Goal: Task Accomplishment & Management: Use online tool/utility

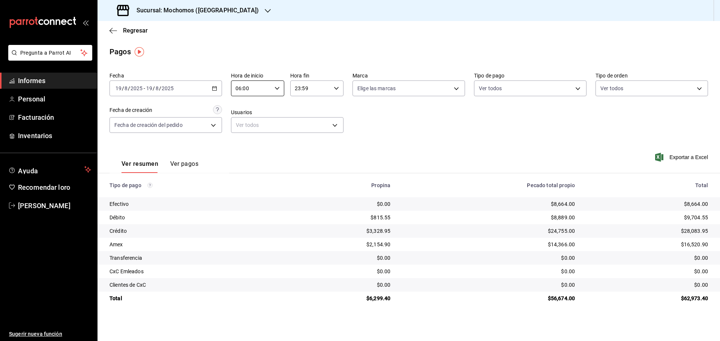
click at [50, 80] on span "Informes" at bounding box center [54, 81] width 73 height 10
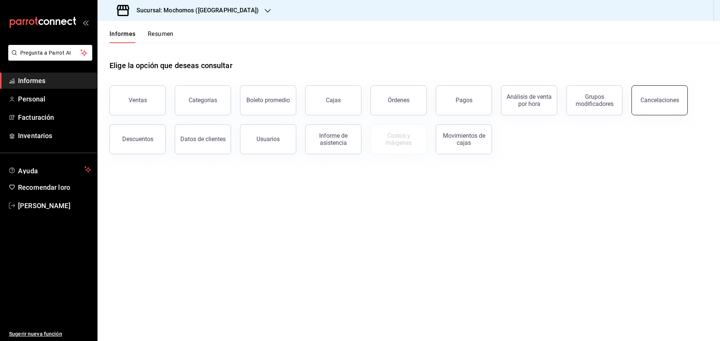
click at [653, 97] on button "Cancelaciones" at bounding box center [659, 100] width 56 height 30
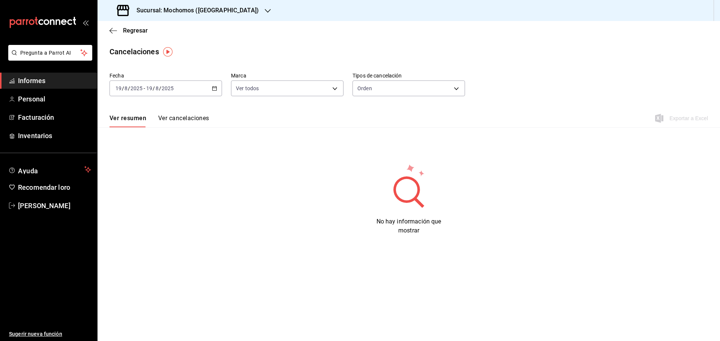
click at [216, 87] on icon "button" at bounding box center [214, 88] width 5 height 5
click at [124, 190] on li "Rango de fechas" at bounding box center [145, 195] width 70 height 17
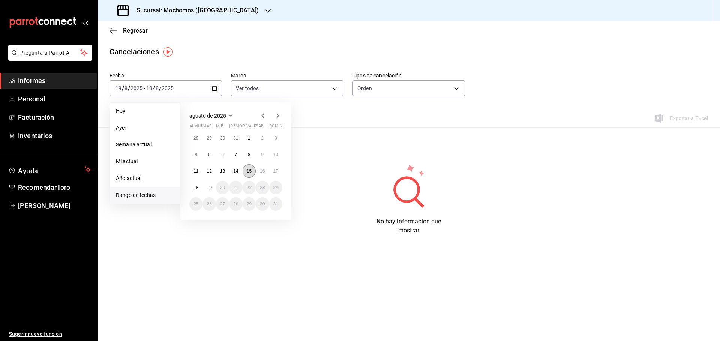
click at [252, 172] on font "15" at bounding box center [249, 171] width 5 height 5
click at [257, 172] on button "16" at bounding box center [262, 171] width 13 height 13
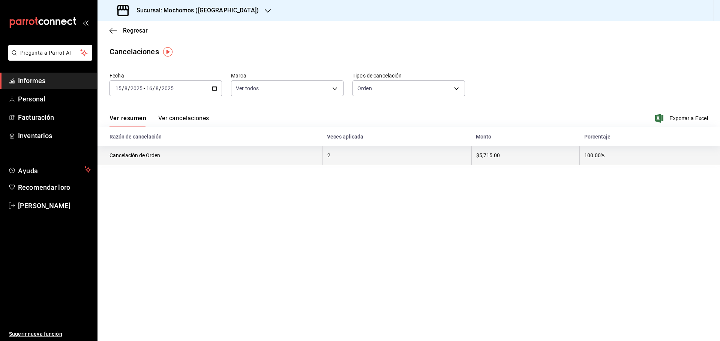
click at [254, 160] on th "Cancelación de Orden" at bounding box center [209, 155] width 225 height 19
click at [253, 153] on th "Cancelación de Orden" at bounding box center [209, 155] width 225 height 19
click at [627, 157] on th "100.00%" at bounding box center [649, 155] width 140 height 19
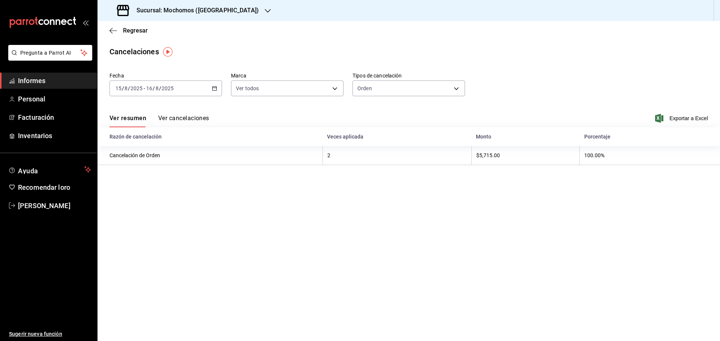
click at [503, 166] on main "Regresar Cancelaciones Fecha [DATE] [DATE] - [DATE] [DATE] Marca Ver todos [obj…" at bounding box center [408, 181] width 622 height 320
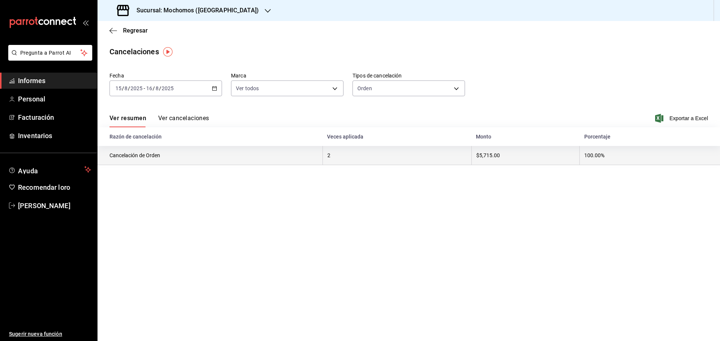
click at [488, 160] on th "$5,715.00" at bounding box center [525, 155] width 108 height 19
click at [300, 161] on th "Cancelación de Orden" at bounding box center [209, 155] width 225 height 19
click at [326, 158] on th "2" at bounding box center [396, 155] width 149 height 19
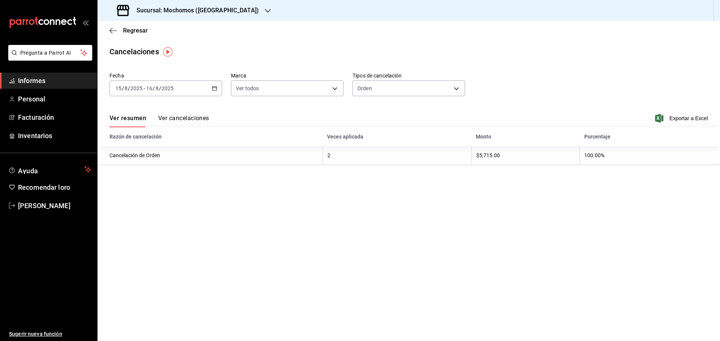
drag, startPoint x: 129, startPoint y: 152, endPoint x: 156, endPoint y: 126, distance: 37.7
click at [129, 152] on th "Cancelación de Orden" at bounding box center [209, 155] width 225 height 19
click at [178, 118] on font "Ver cancelaciones" at bounding box center [183, 118] width 51 height 7
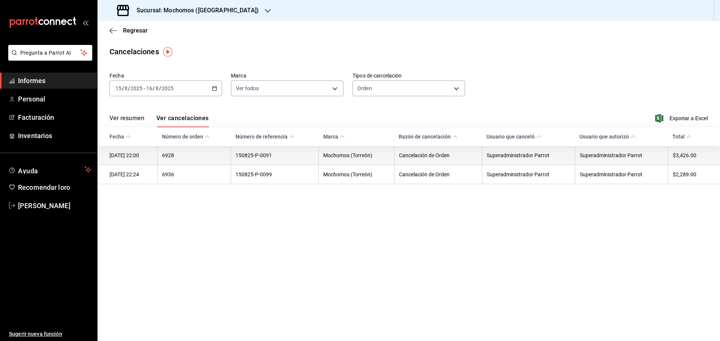
click at [478, 154] on th "Cancelación de Orden" at bounding box center [438, 155] width 88 height 19
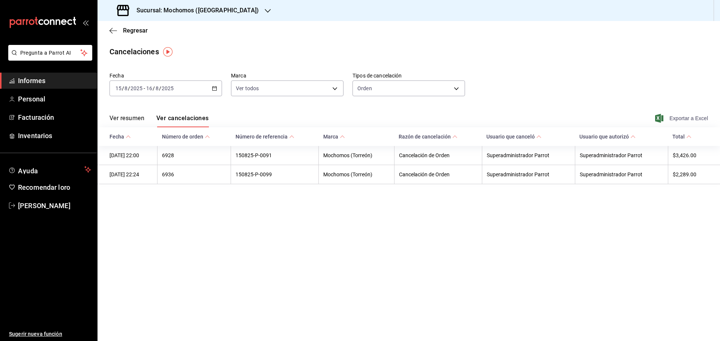
click at [698, 115] on span "Exportar a Excel" at bounding box center [681, 118] width 51 height 9
